Goal: Book appointment/travel/reservation

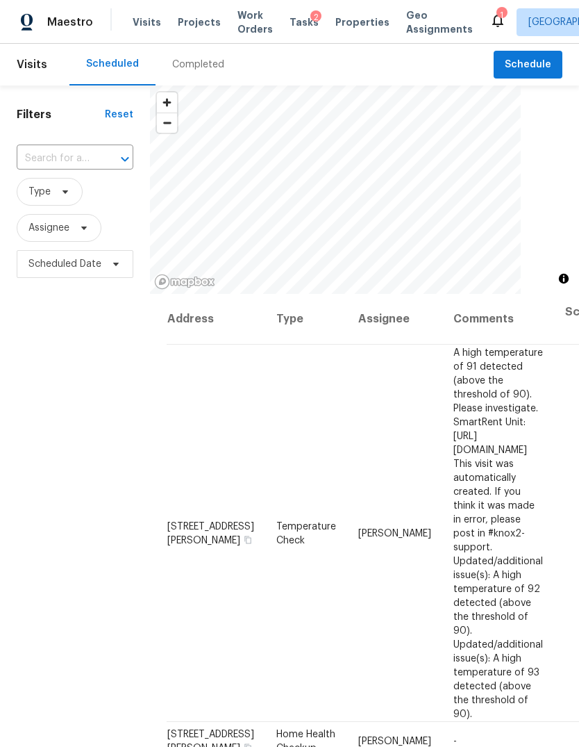
click at [185, 21] on span "Projects" at bounding box center [199, 22] width 43 height 14
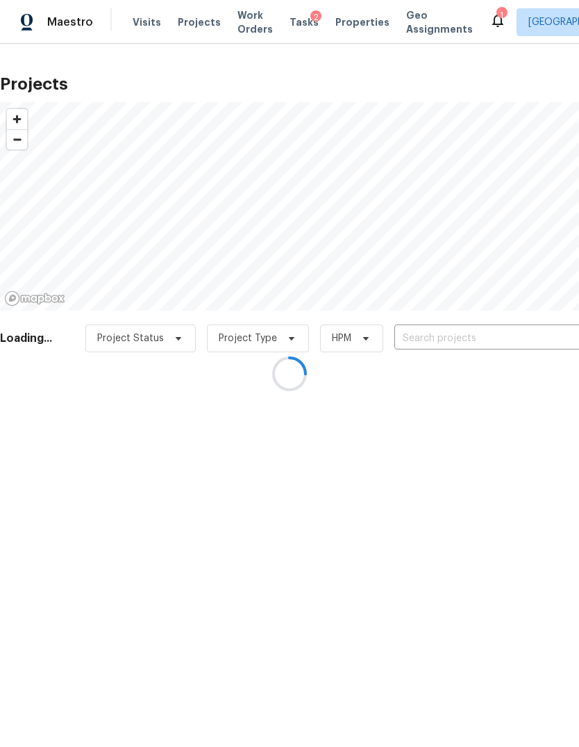
click at [184, 24] on div at bounding box center [289, 373] width 579 height 747
click at [189, 14] on div at bounding box center [289, 373] width 579 height 747
click at [189, 13] on div at bounding box center [289, 373] width 579 height 747
click at [187, 26] on div at bounding box center [289, 373] width 579 height 747
click at [180, 22] on div at bounding box center [289, 373] width 579 height 747
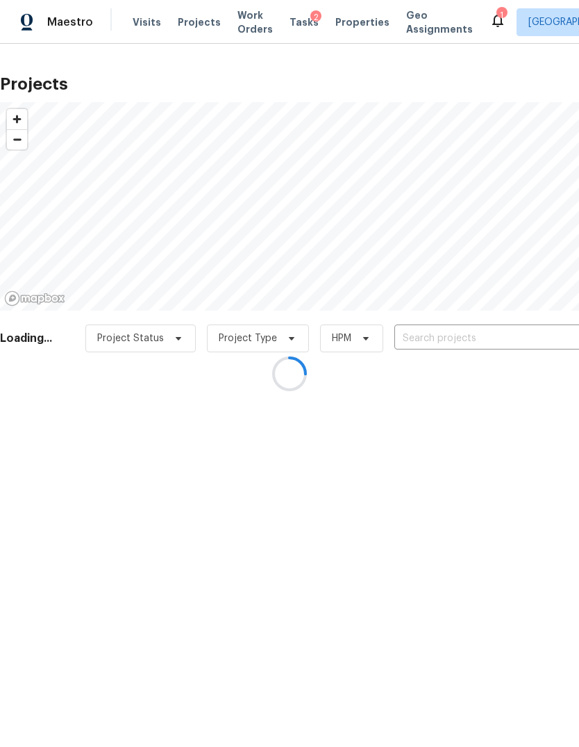
click at [543, 338] on div at bounding box center [289, 373] width 579 height 747
click at [539, 335] on input "text" at bounding box center [474, 339] width 159 height 22
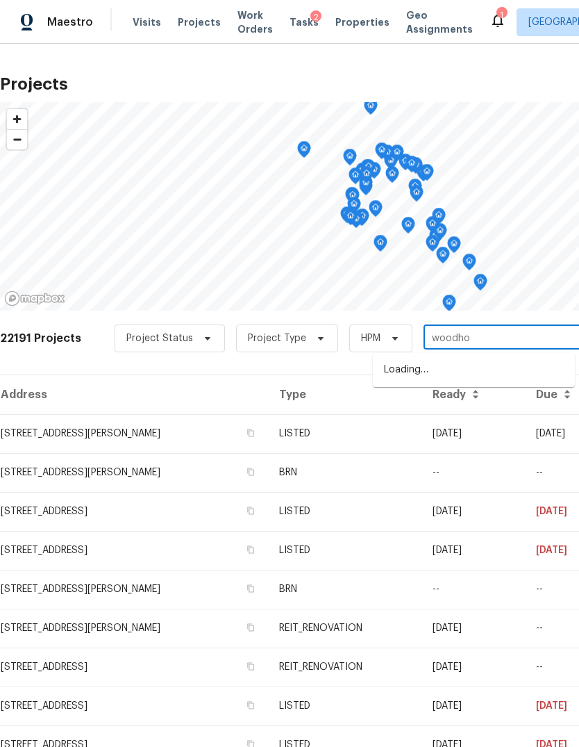
type input "woodhor"
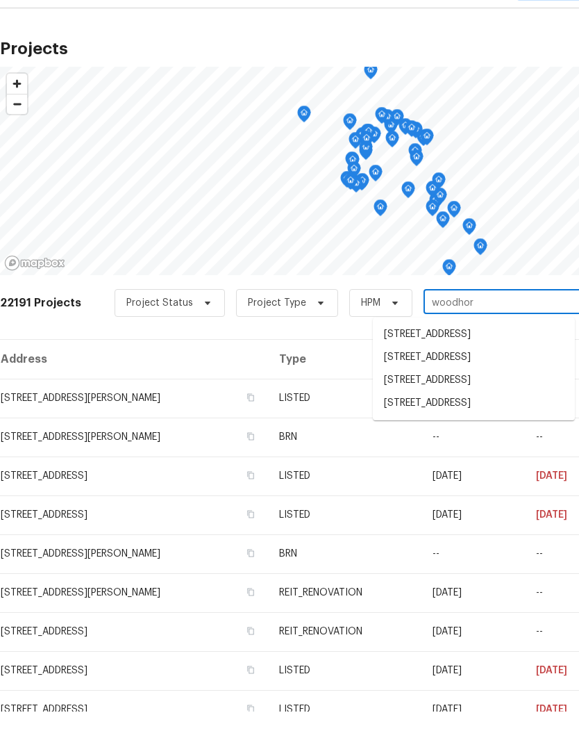
click at [540, 404] on li "[STREET_ADDRESS]" at bounding box center [474, 415] width 202 height 23
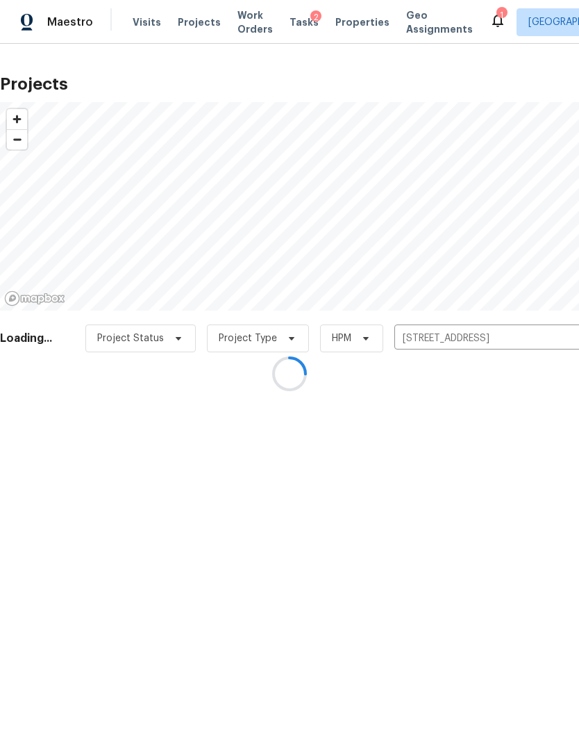
click at [61, 427] on div at bounding box center [289, 373] width 579 height 747
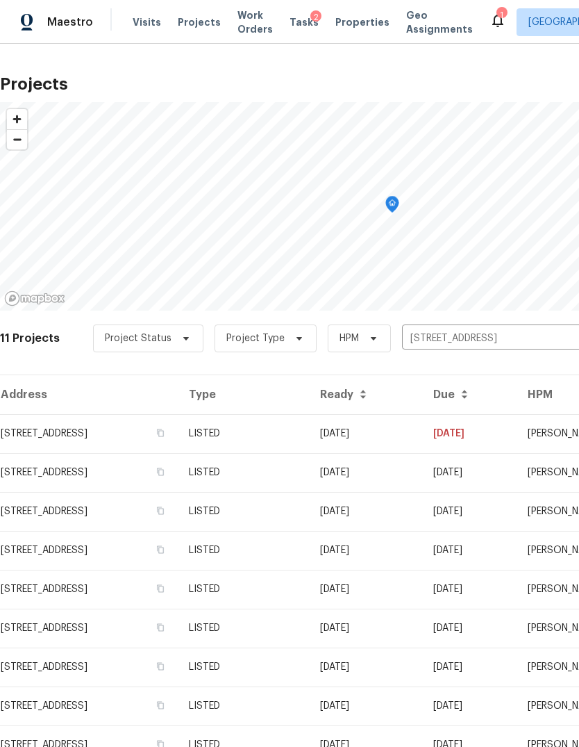
click at [66, 444] on td "[STREET_ADDRESS]" at bounding box center [89, 433] width 178 height 39
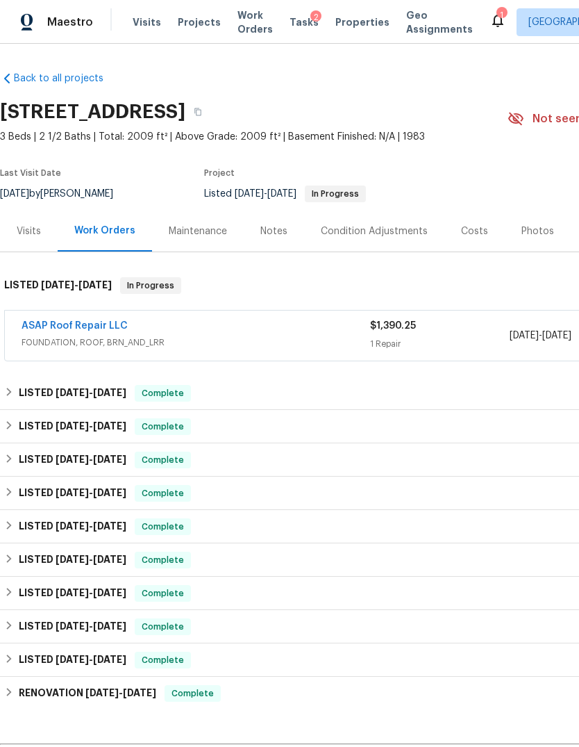
click at [48, 329] on link "ASAP Roof Repair LLC" at bounding box center [75, 326] width 106 height 10
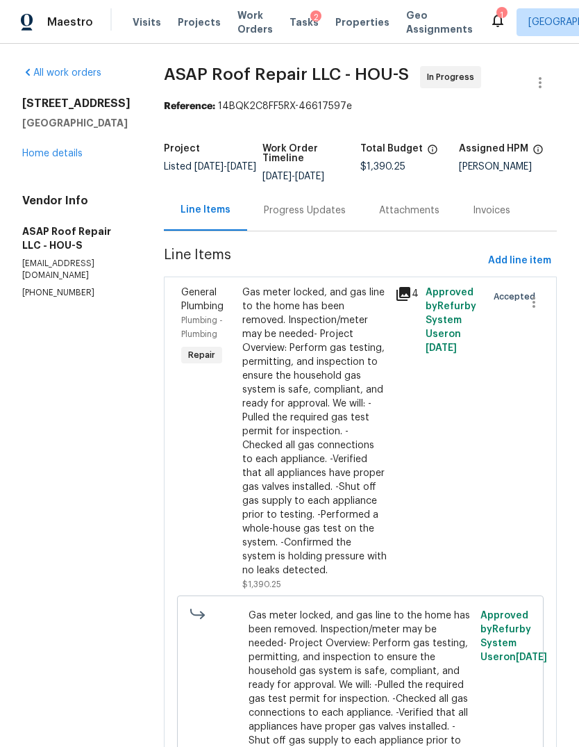
click at [315, 200] on div "Progress Updates" at bounding box center [304, 210] width 115 height 41
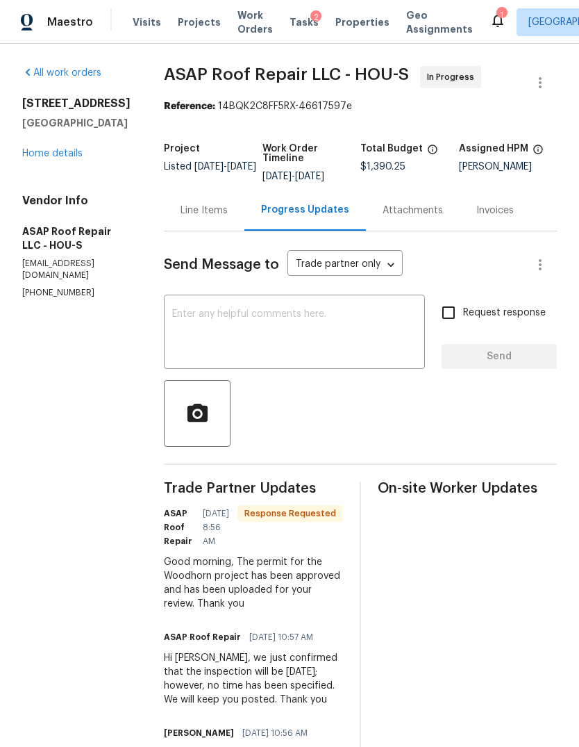
click at [341, 317] on textarea at bounding box center [294, 333] width 245 height 49
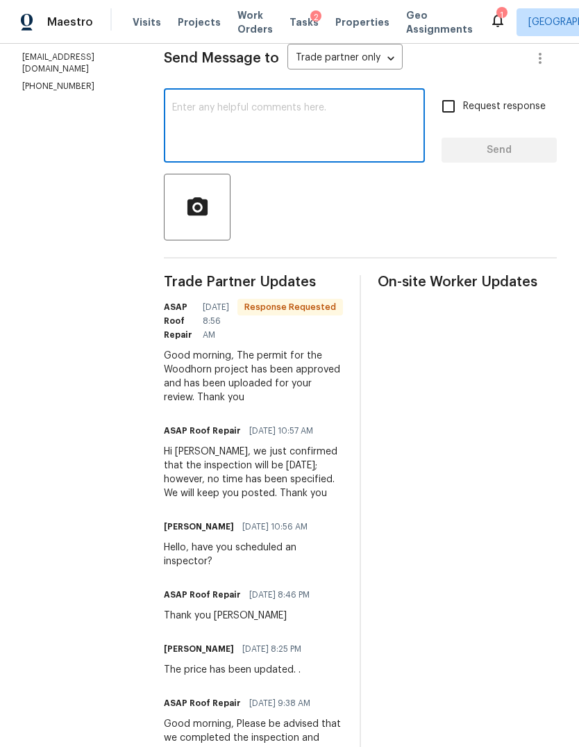
scroll to position [206, 0]
click at [397, 131] on textarea at bounding box center [294, 128] width 245 height 49
click at [63, 27] on span "Maestro" at bounding box center [70, 22] width 46 height 14
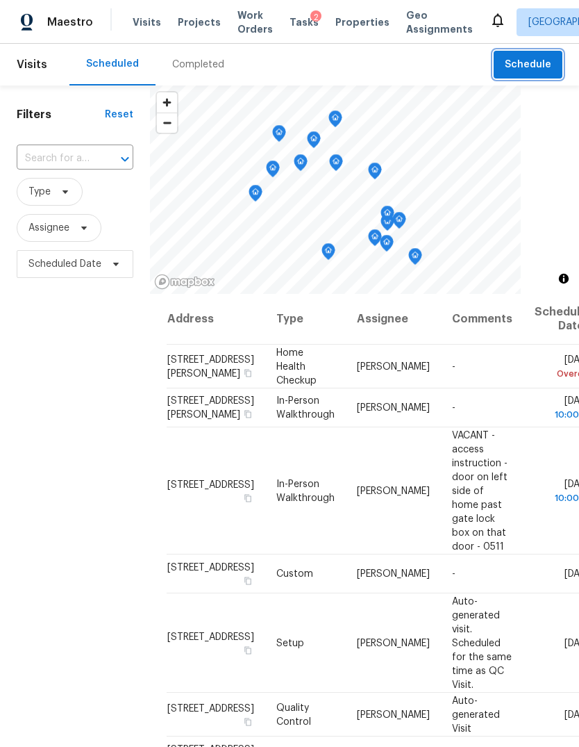
click at [538, 59] on span "Schedule" at bounding box center [528, 64] width 47 height 17
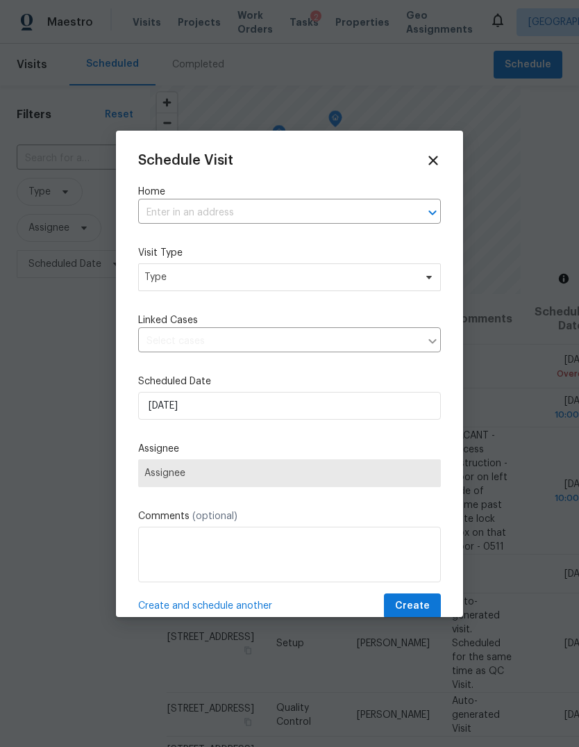
click at [374, 210] on input "text" at bounding box center [270, 213] width 264 height 22
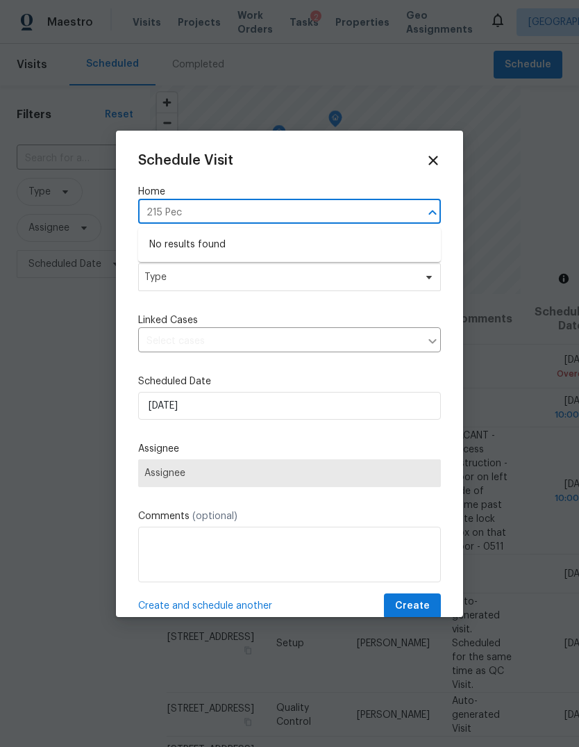
type input "215 Pec"
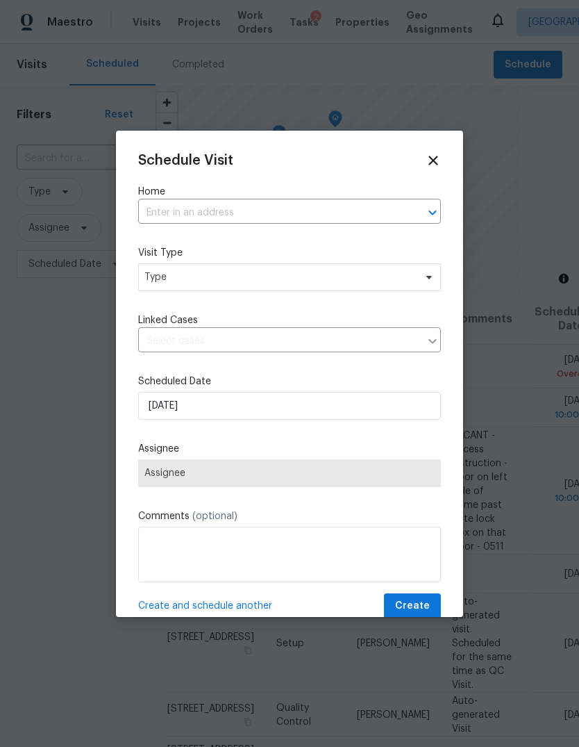
click at [358, 212] on input "text" at bounding box center [270, 213] width 264 height 22
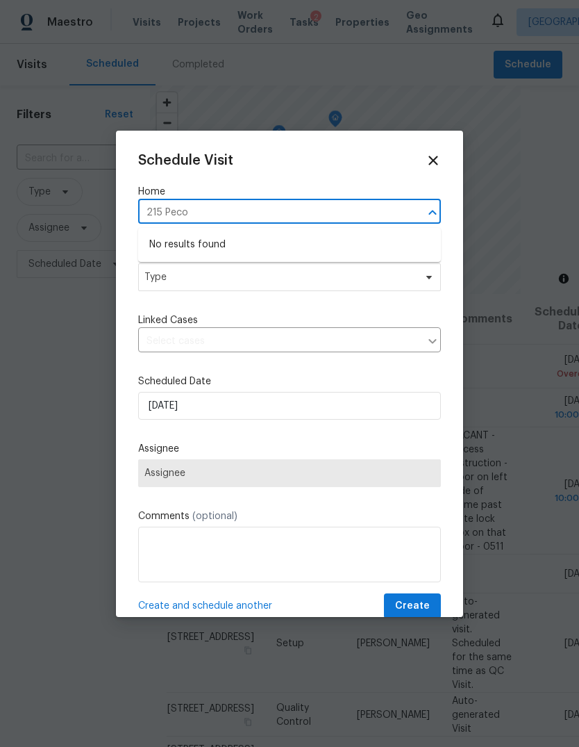
type input "215 Peco"
click at [449, 159] on div "Schedule Visit Home 215 Peco ​ Visit Type Type Linked Cases ​ Scheduled Date 8/…" at bounding box center [289, 374] width 347 height 486
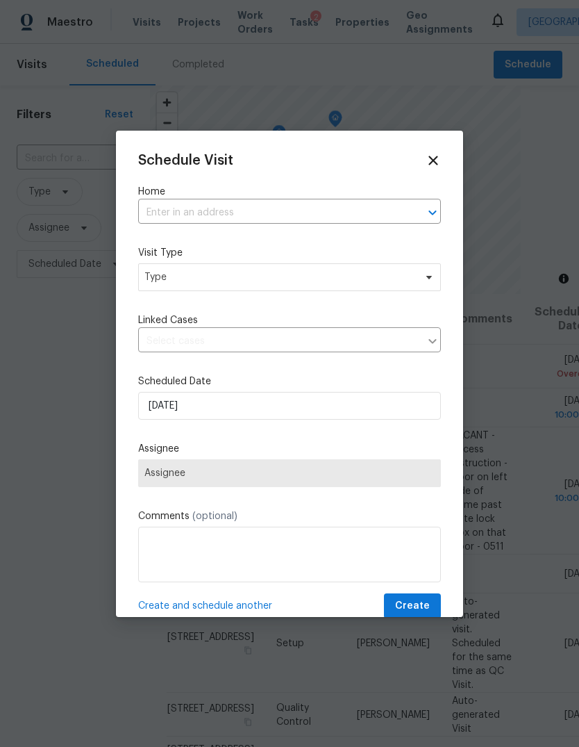
click at [446, 158] on div "Schedule Visit Home ​ Visit Type Type Linked Cases ​ Scheduled Date 8/28/2025 A…" at bounding box center [289, 374] width 347 height 486
click at [511, 28] on div at bounding box center [289, 373] width 579 height 747
click at [434, 148] on div "Schedule Visit Home ​ Visit Type Type Linked Cases ​ Scheduled Date 8/28/2025 A…" at bounding box center [289, 374] width 347 height 486
click at [440, 159] on icon at bounding box center [433, 160] width 15 height 15
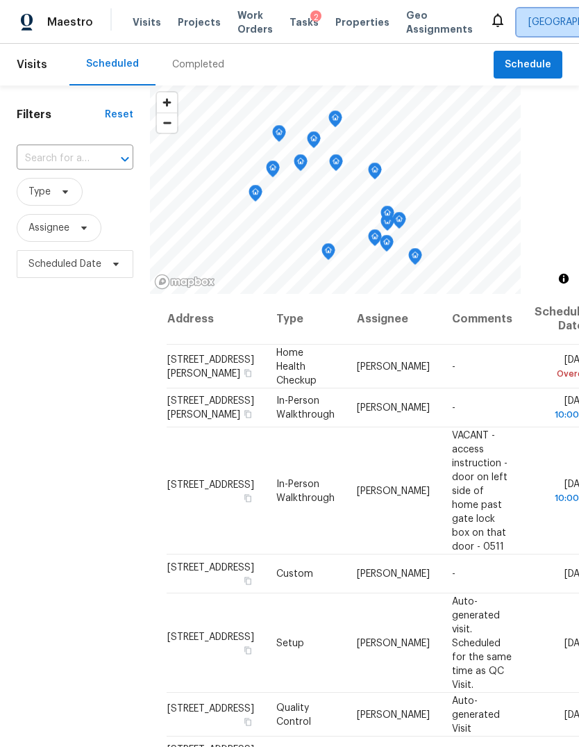
click at [529, 17] on span "[GEOGRAPHIC_DATA]" at bounding box center [577, 22] width 96 height 14
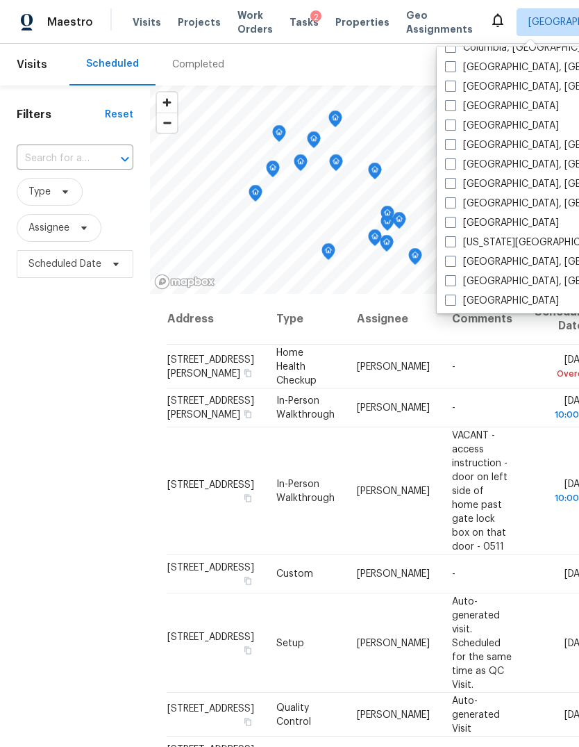
scroll to position [331, 0]
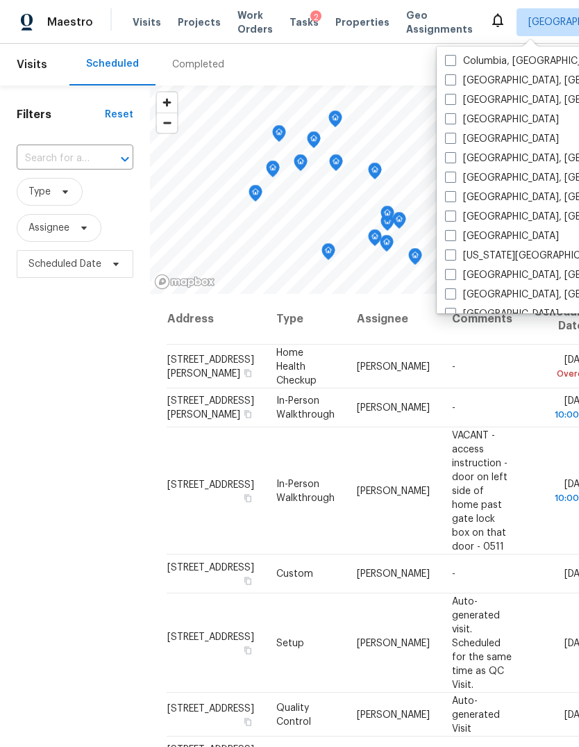
click at [495, 102] on label "Corpus Christi, TX" at bounding box center [552, 100] width 215 height 14
click at [454, 102] on input "Corpus Christi, TX" at bounding box center [449, 97] width 9 height 9
checkbox input "true"
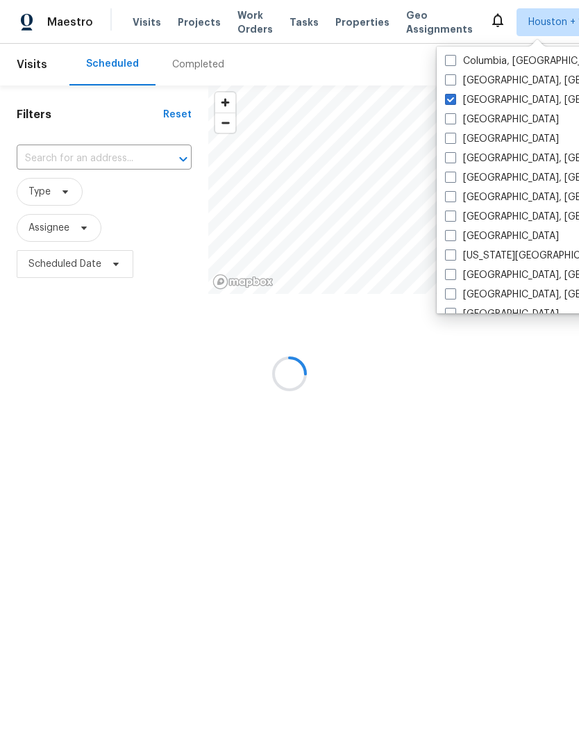
click at [85, 511] on div at bounding box center [289, 373] width 579 height 747
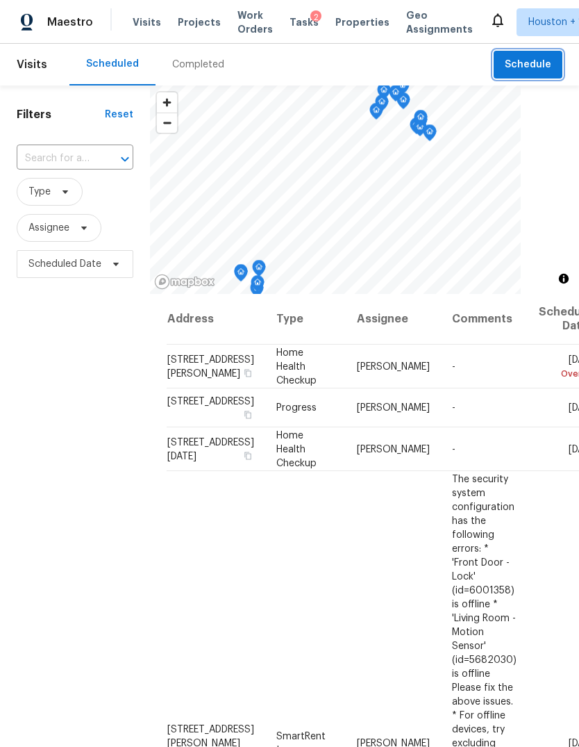
click at [529, 67] on span "Schedule" at bounding box center [528, 64] width 47 height 17
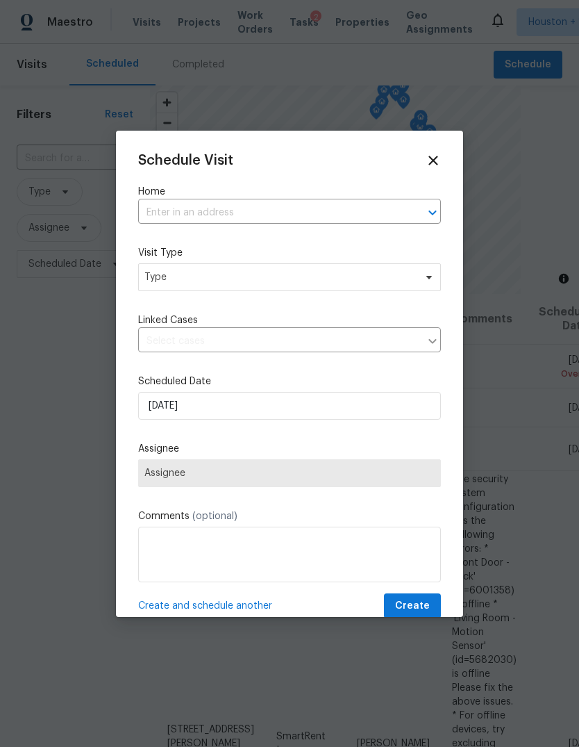
click at [355, 236] on div "Schedule Visit Home ​ Visit Type Type Linked Cases ​ Scheduled Date 8/28/2025 A…" at bounding box center [289, 386] width 303 height 466
click at [380, 219] on input "text" at bounding box center [270, 213] width 264 height 22
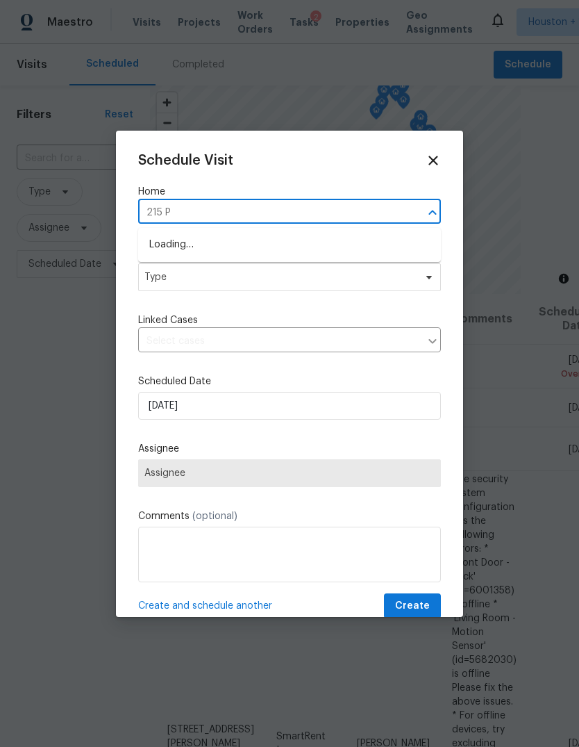
type input "215 Pe"
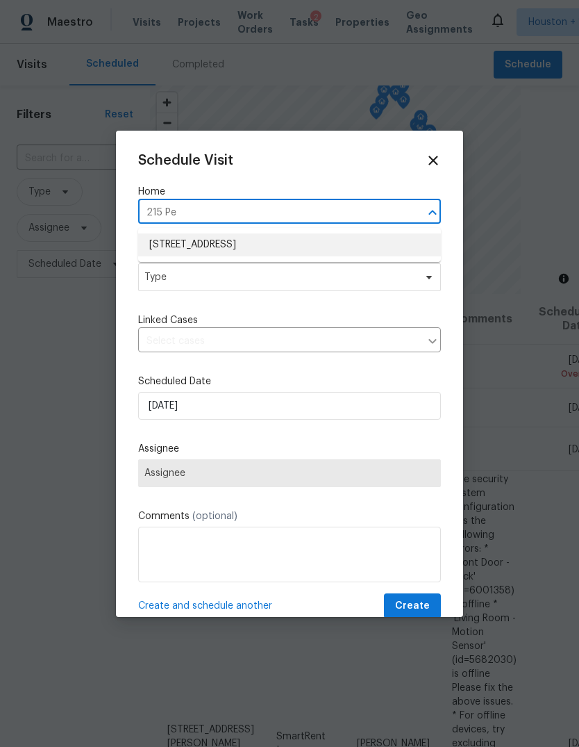
click at [390, 248] on li "215 Pecos St, Portland, TX 78374" at bounding box center [289, 244] width 303 height 23
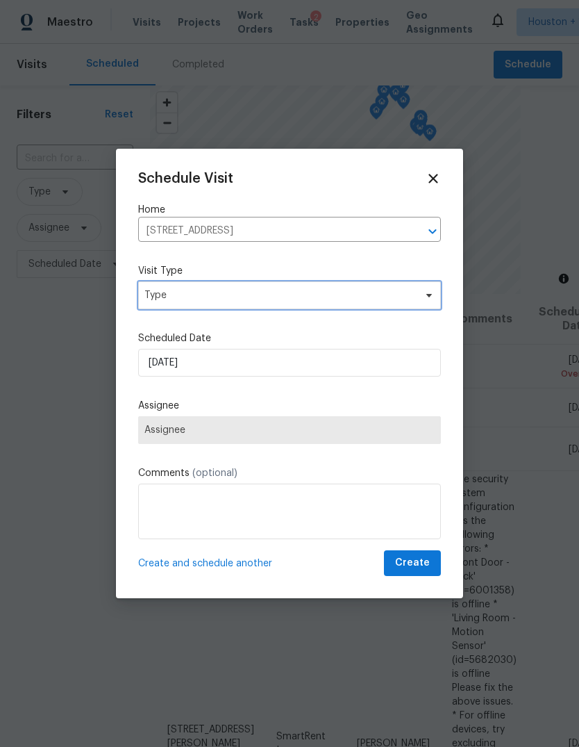
click at [385, 291] on span "Type" at bounding box center [289, 295] width 303 height 28
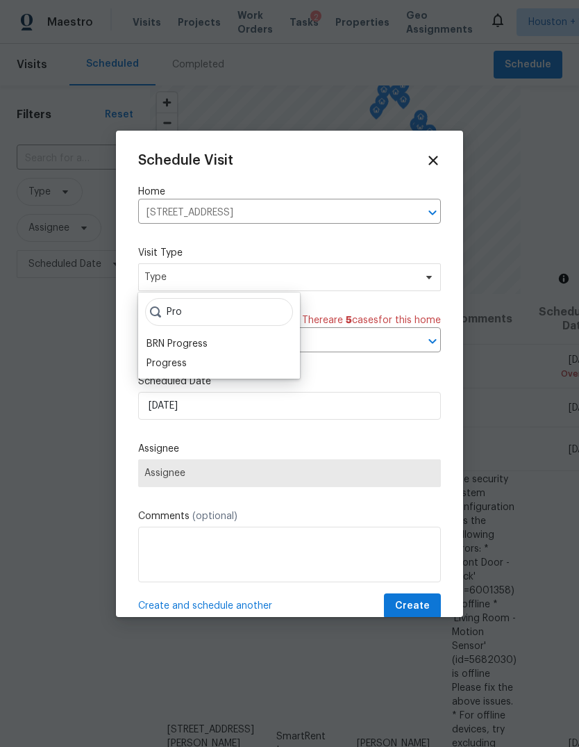
type input "Pro"
click at [163, 364] on div "Progress" at bounding box center [167, 363] width 40 height 14
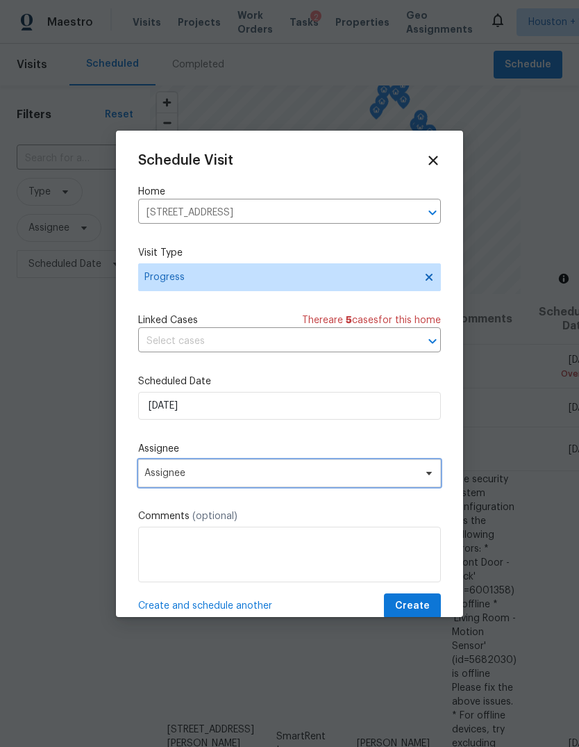
click at [179, 473] on span "Assignee" at bounding box center [280, 473] width 272 height 11
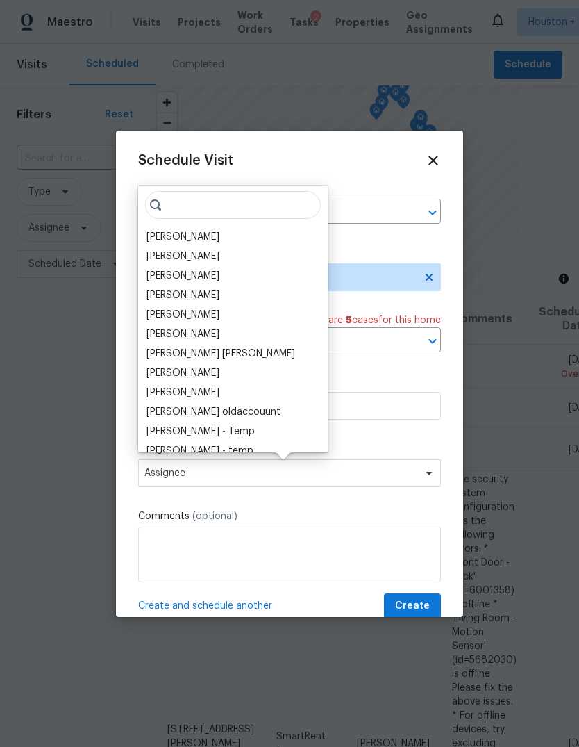
click at [164, 254] on div "[PERSON_NAME]" at bounding box center [183, 256] width 73 height 14
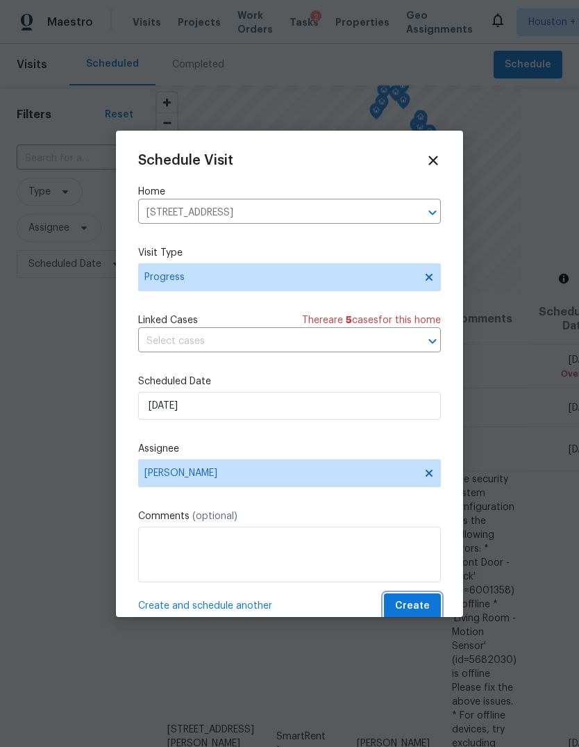
click at [423, 610] on span "Create" at bounding box center [412, 605] width 35 height 17
